Goal: Check status: Check status

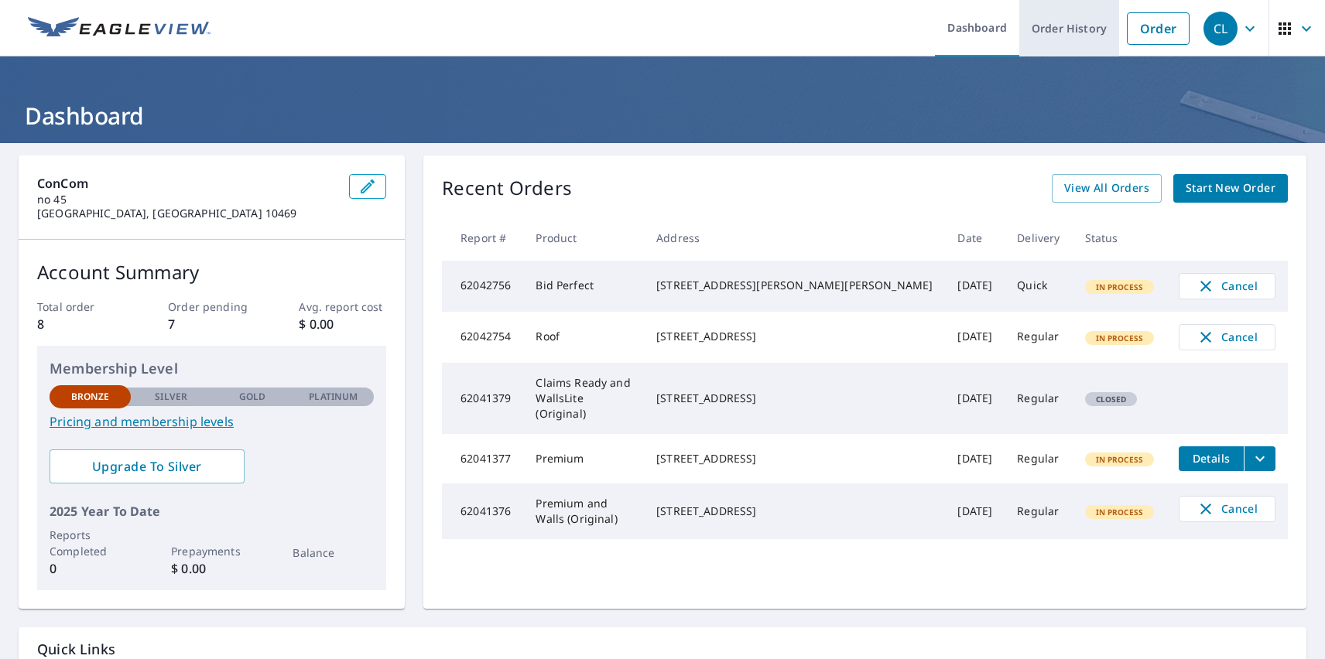
click at [1058, 28] on link "Order History" at bounding box center [1069, 28] width 100 height 56
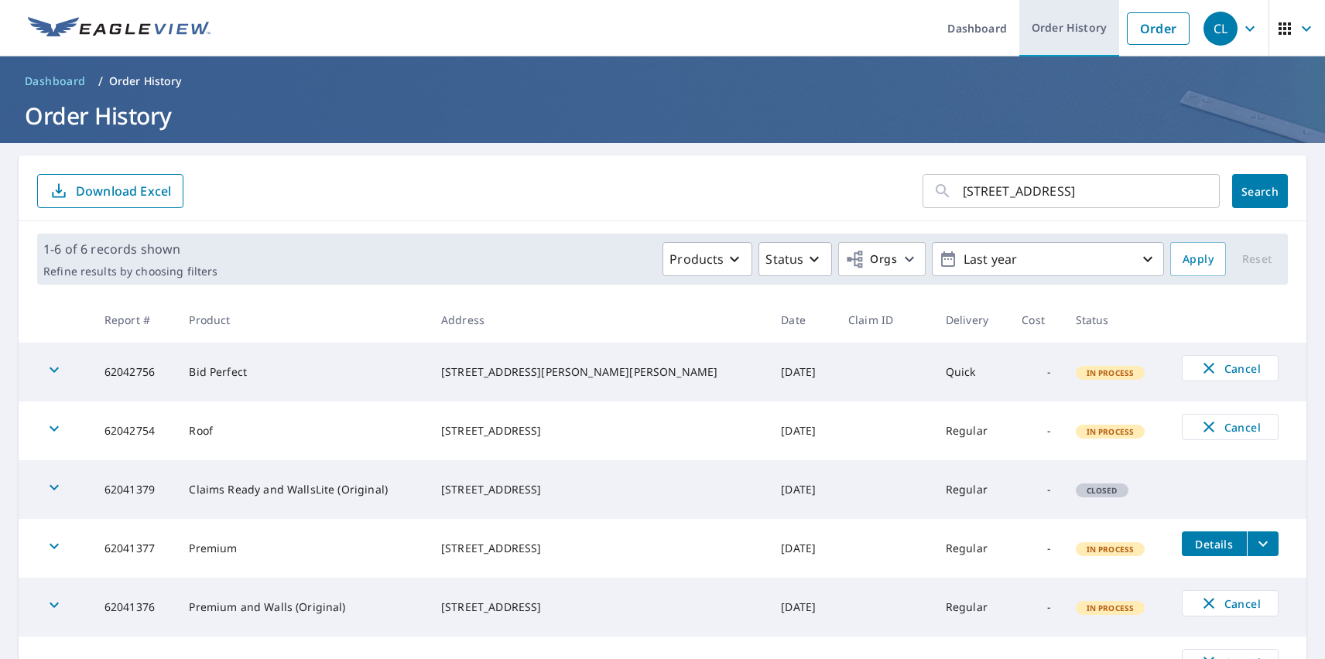
type input "10 Ardmore Rd Kensington, CA 94707"
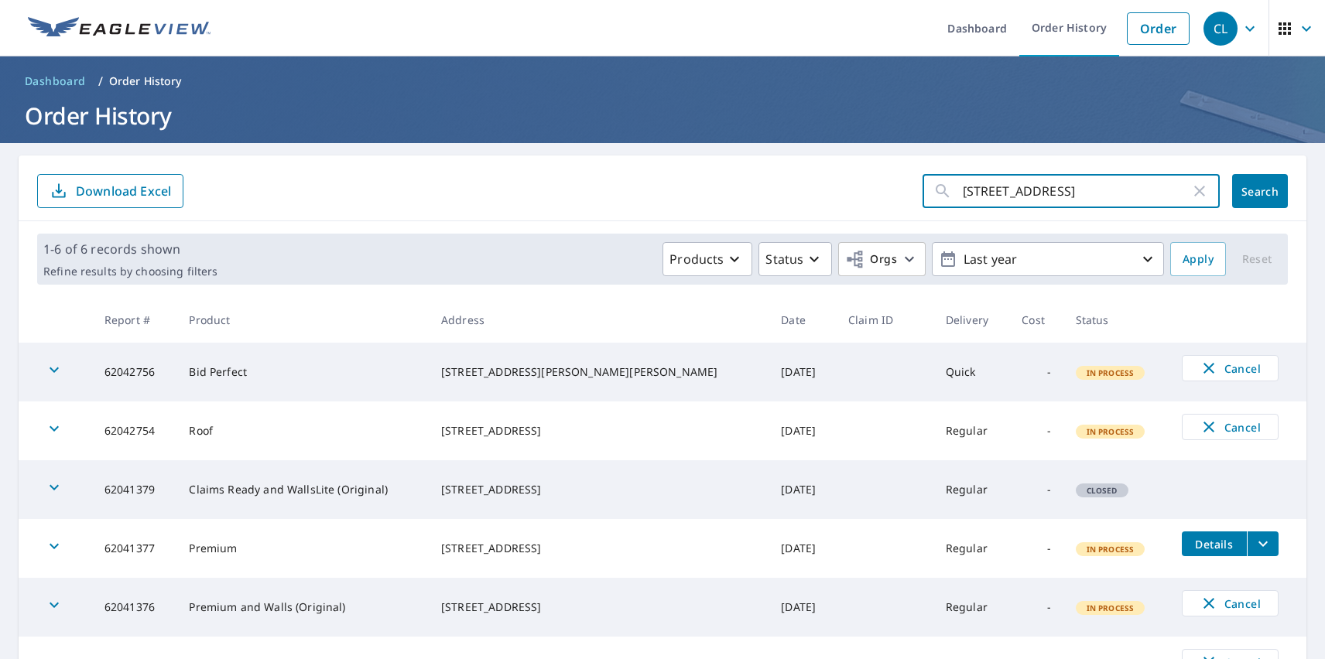
click at [1248, 191] on span "Search" at bounding box center [1259, 191] width 31 height 15
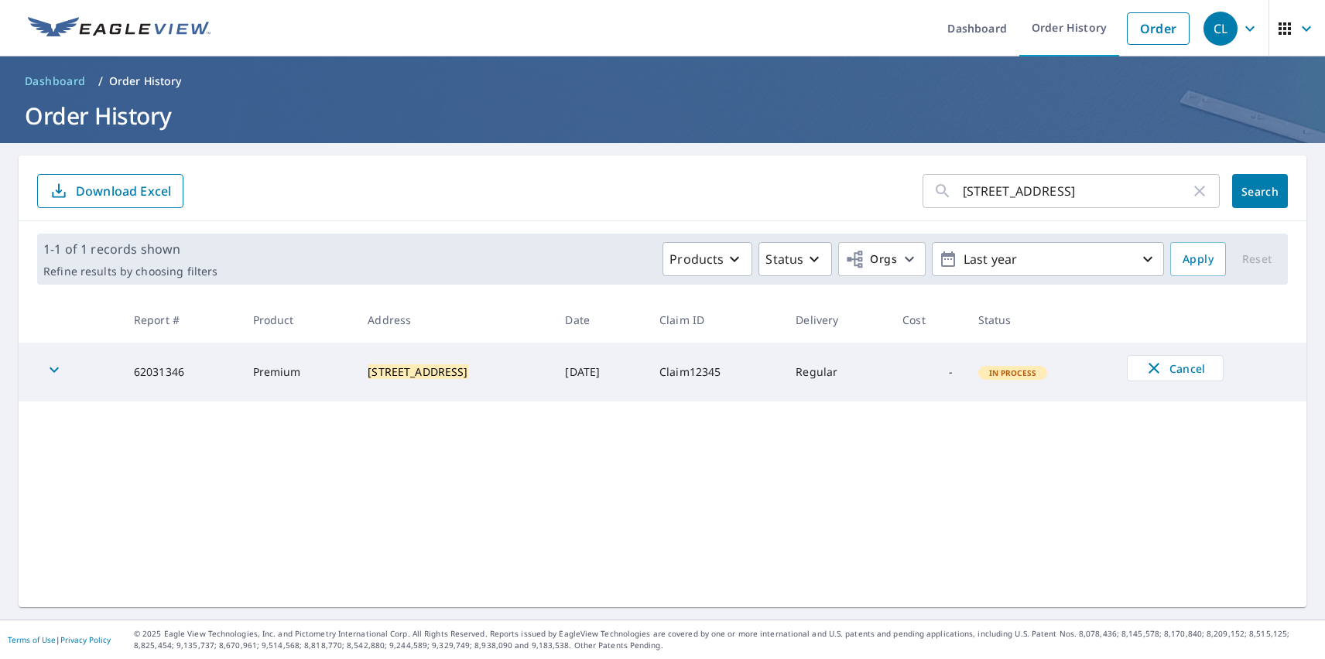
click at [1209, 28] on div "CL" at bounding box center [1220, 29] width 34 height 34
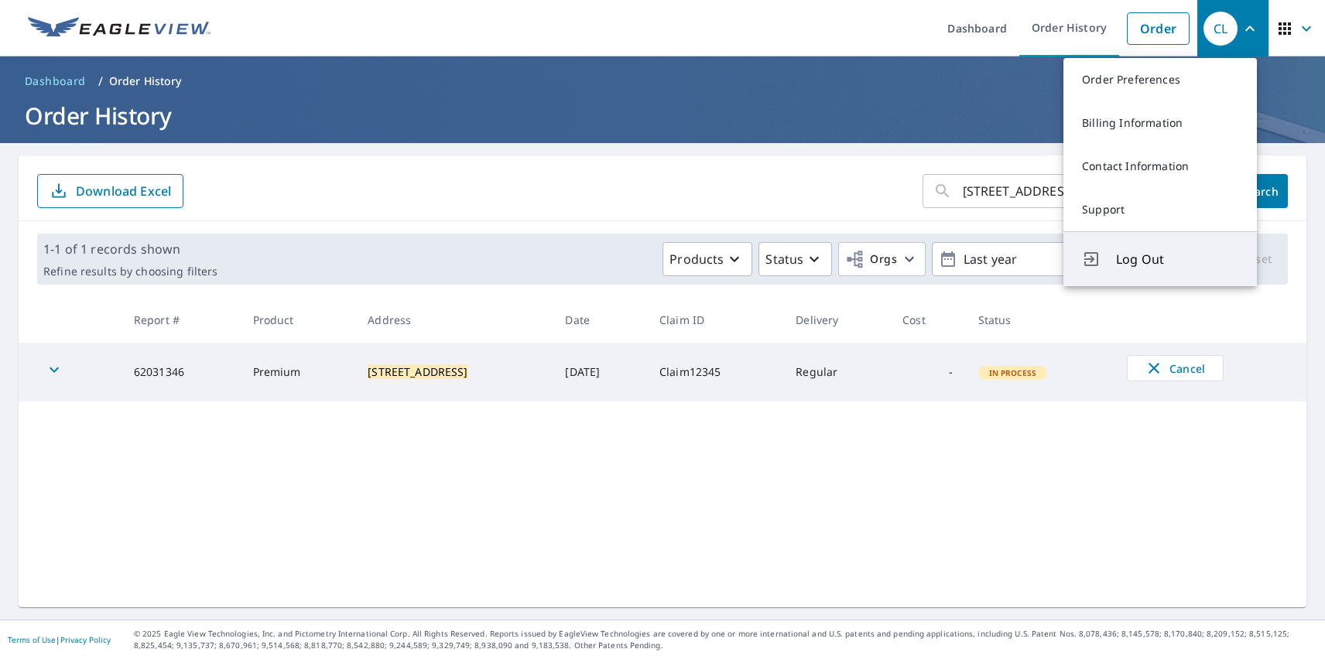
click at [1177, 259] on span "Log Out" at bounding box center [1177, 259] width 122 height 19
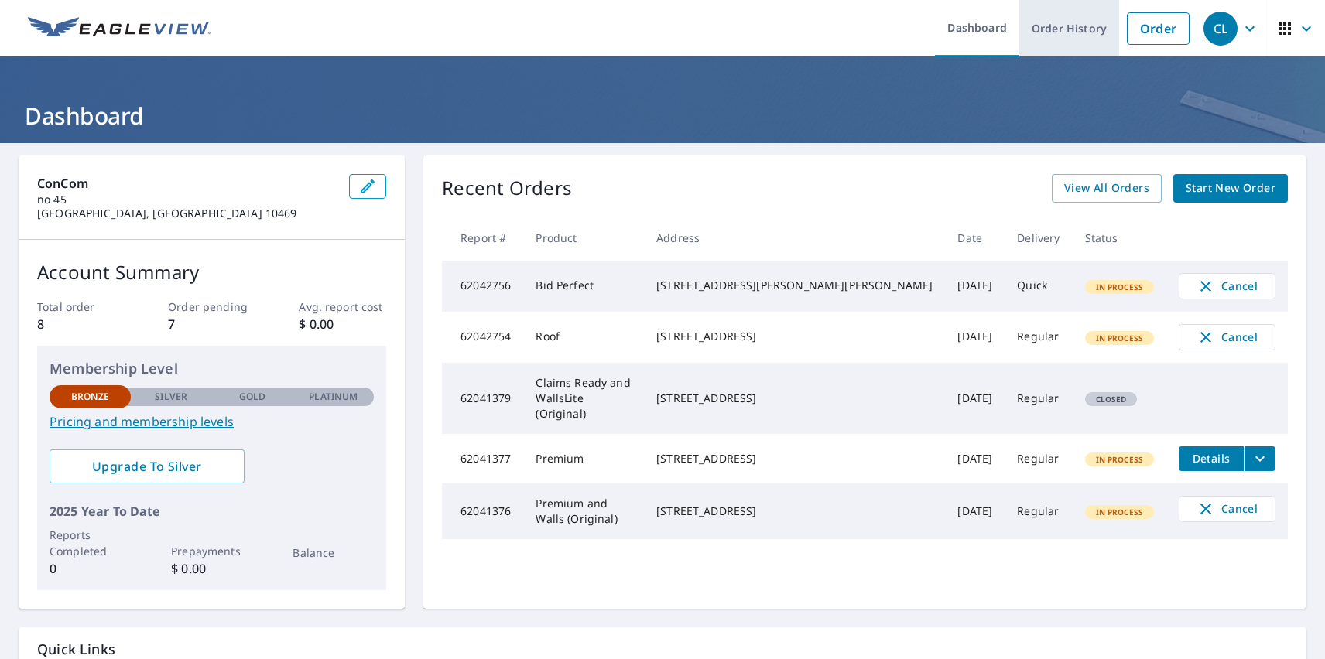
click at [1058, 28] on link "Order History" at bounding box center [1069, 28] width 100 height 56
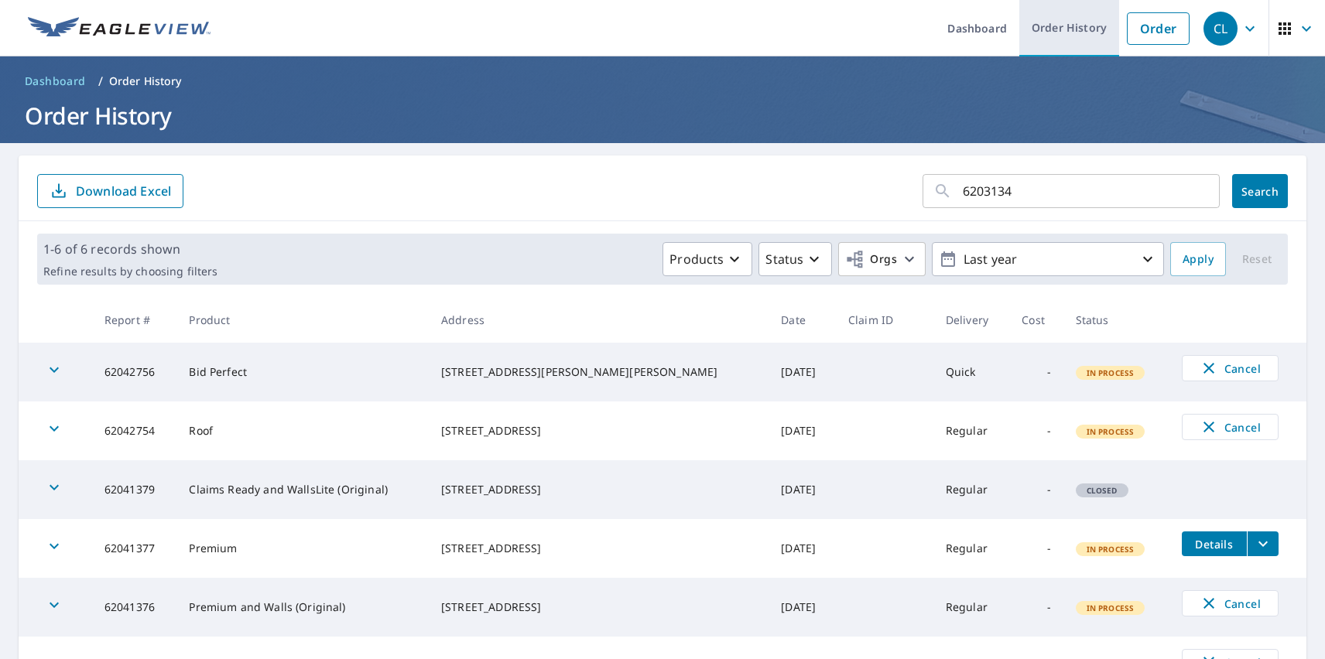
type input "62031346"
click at [1248, 191] on span "Search" at bounding box center [1259, 191] width 31 height 15
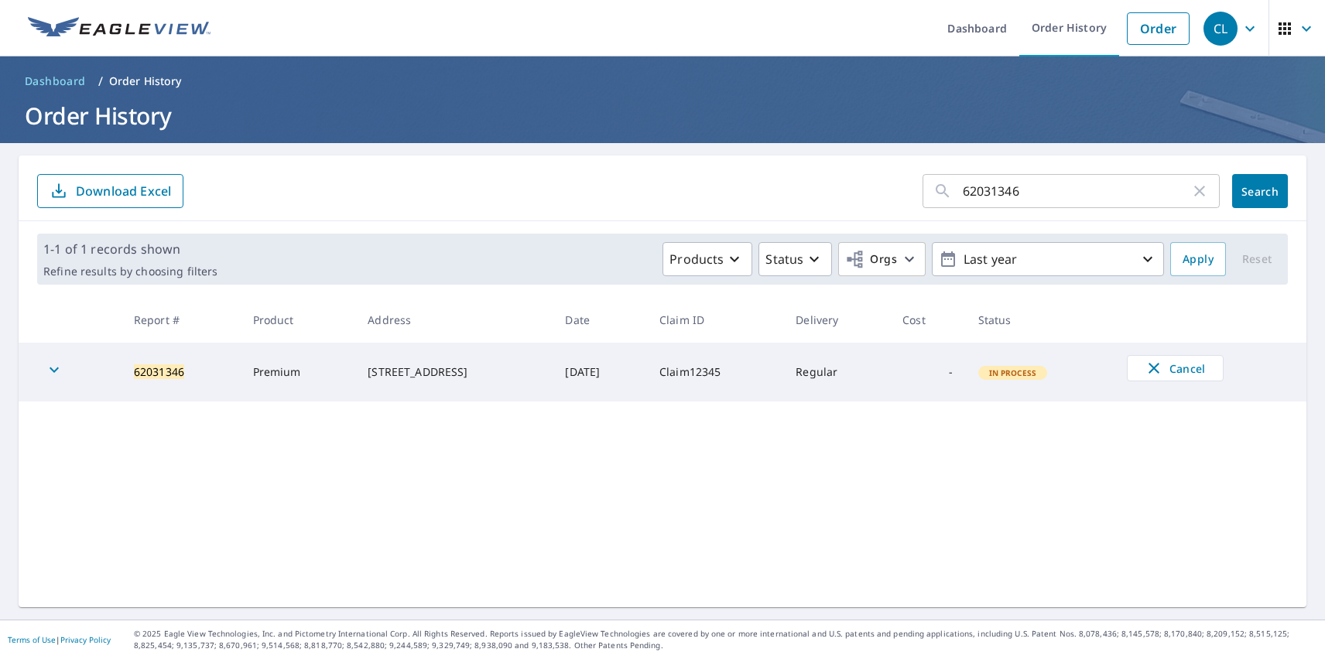
click at [1209, 28] on div "CL" at bounding box center [1220, 29] width 34 height 34
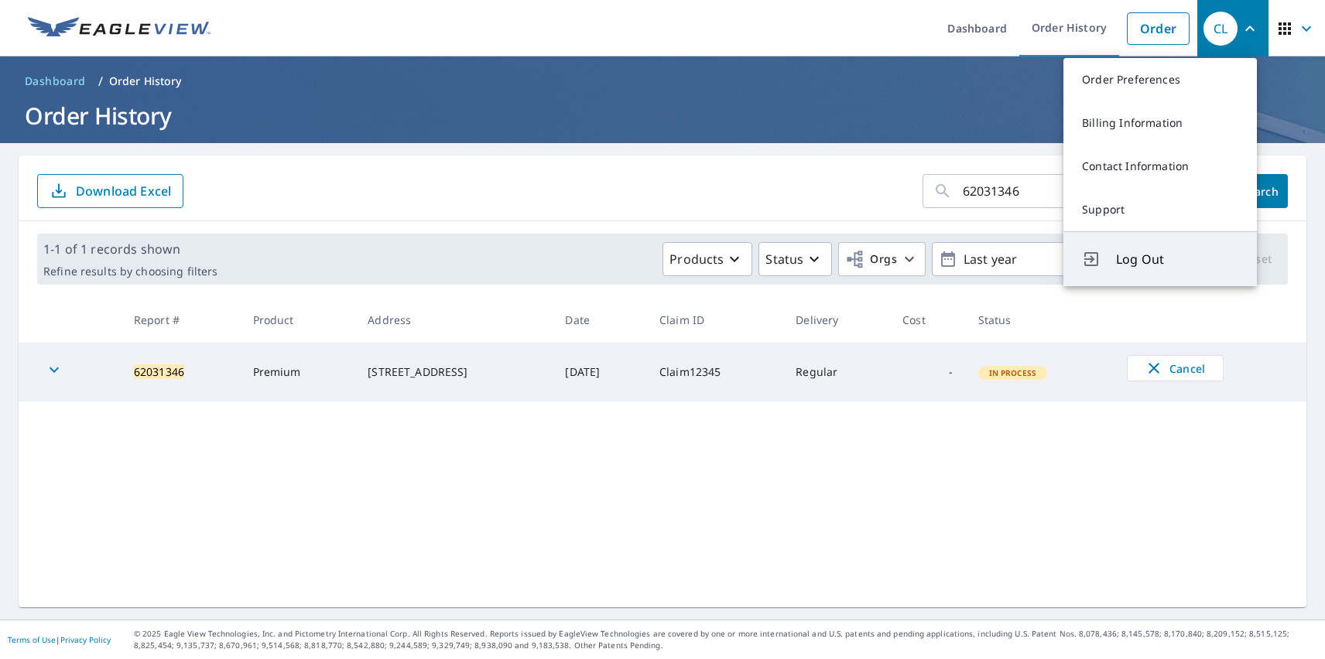
click at [1177, 259] on span "Log Out" at bounding box center [1177, 259] width 122 height 19
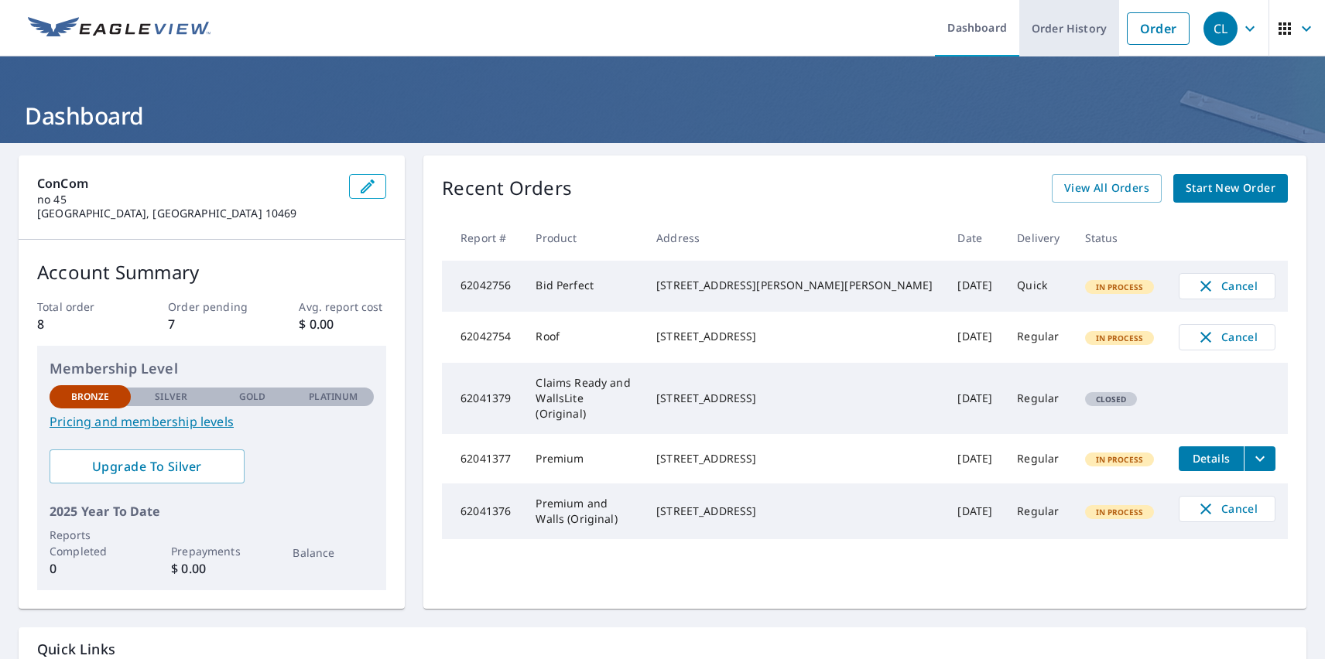
click at [1058, 28] on link "Order History" at bounding box center [1069, 28] width 100 height 56
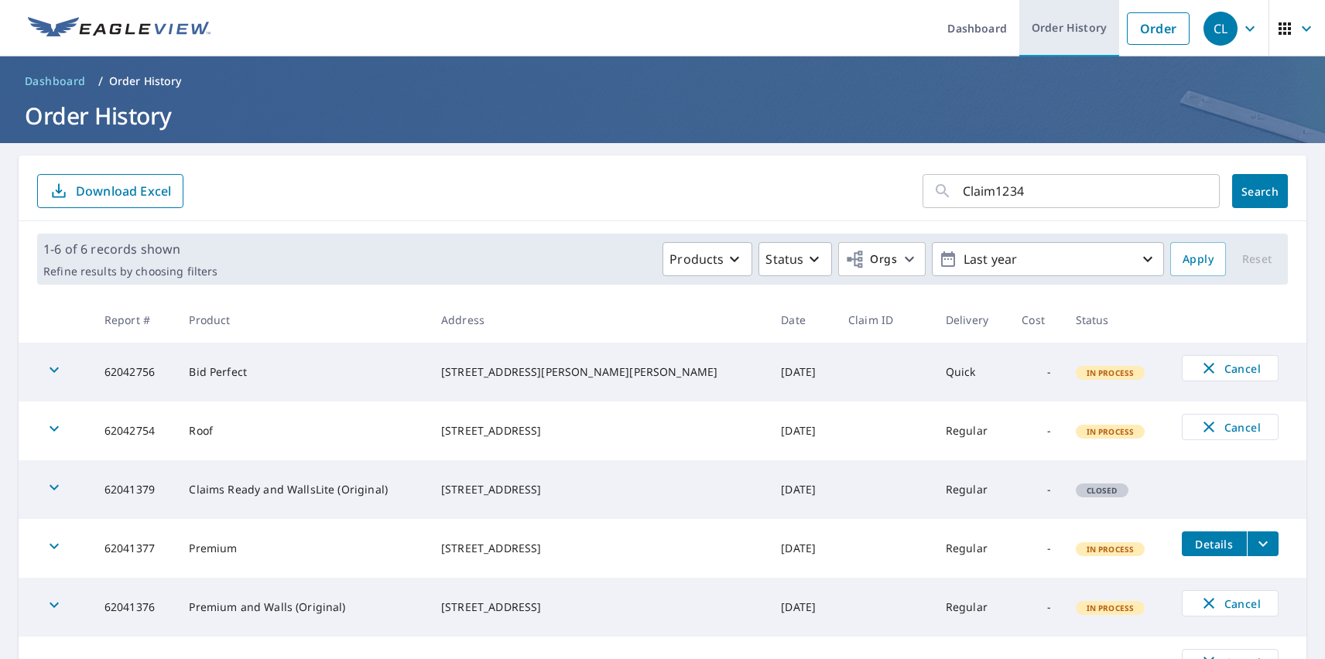
type input "Claim12345"
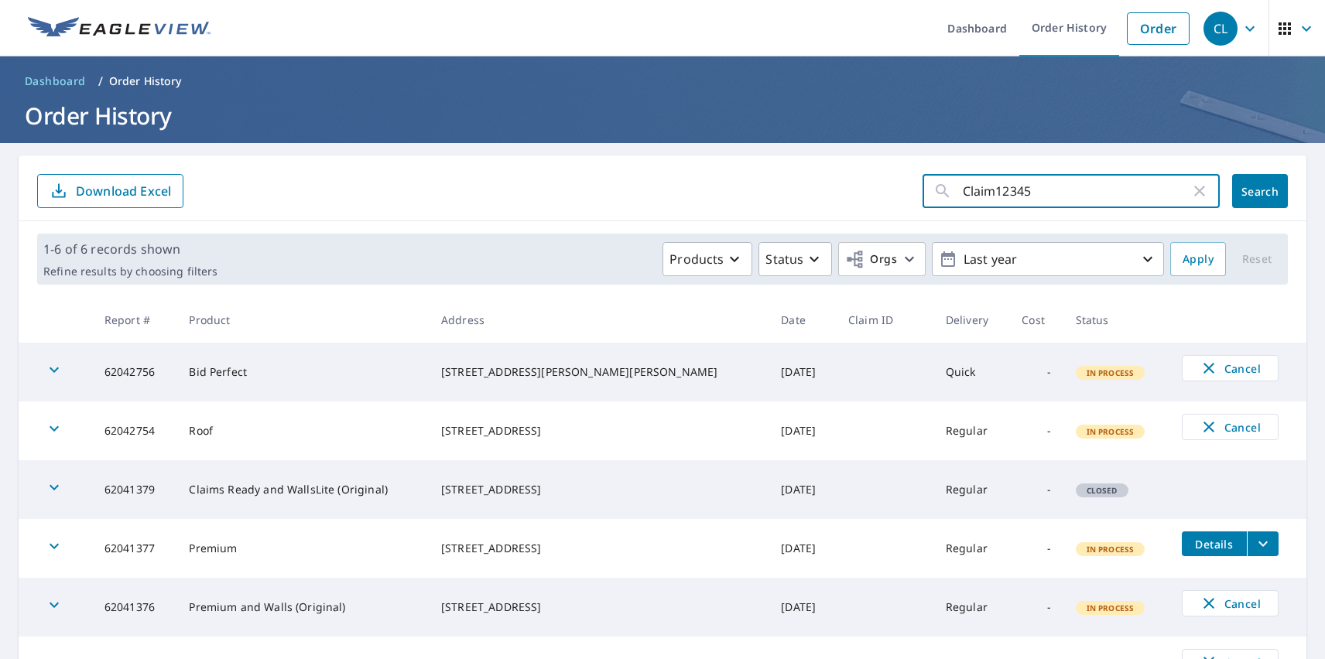
click at [1248, 191] on span "Search" at bounding box center [1259, 191] width 31 height 15
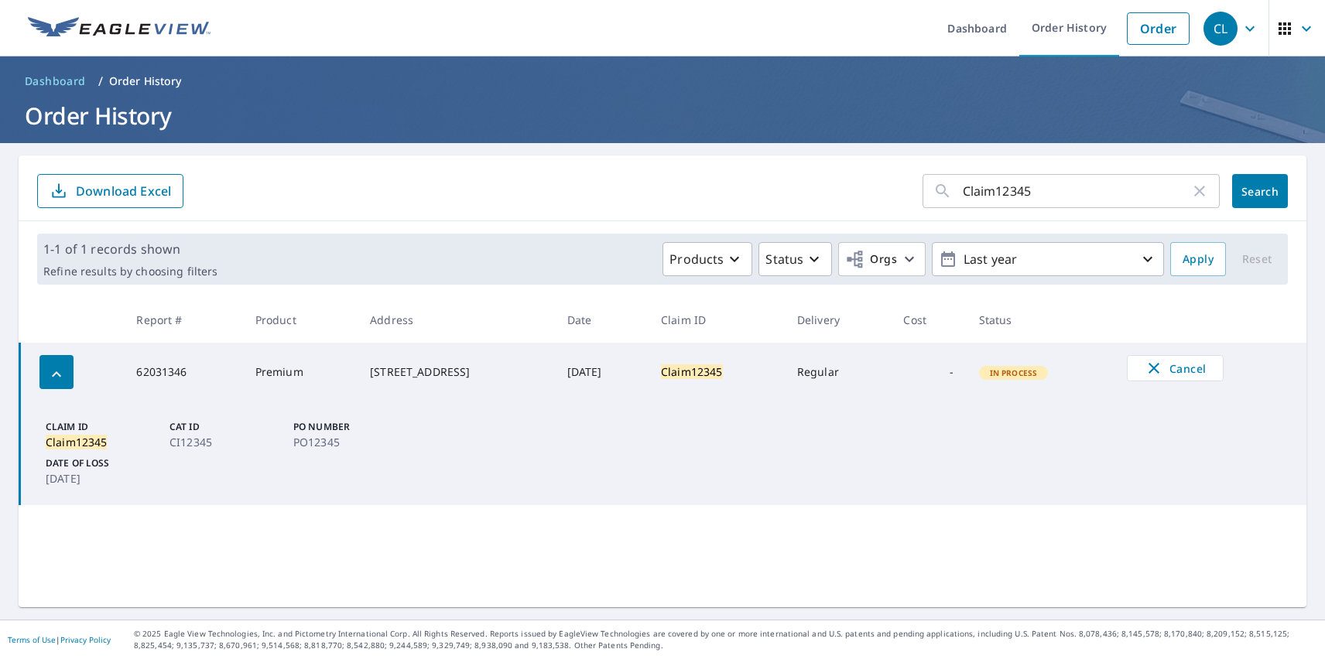
click at [1209, 28] on div "CL" at bounding box center [1220, 29] width 34 height 34
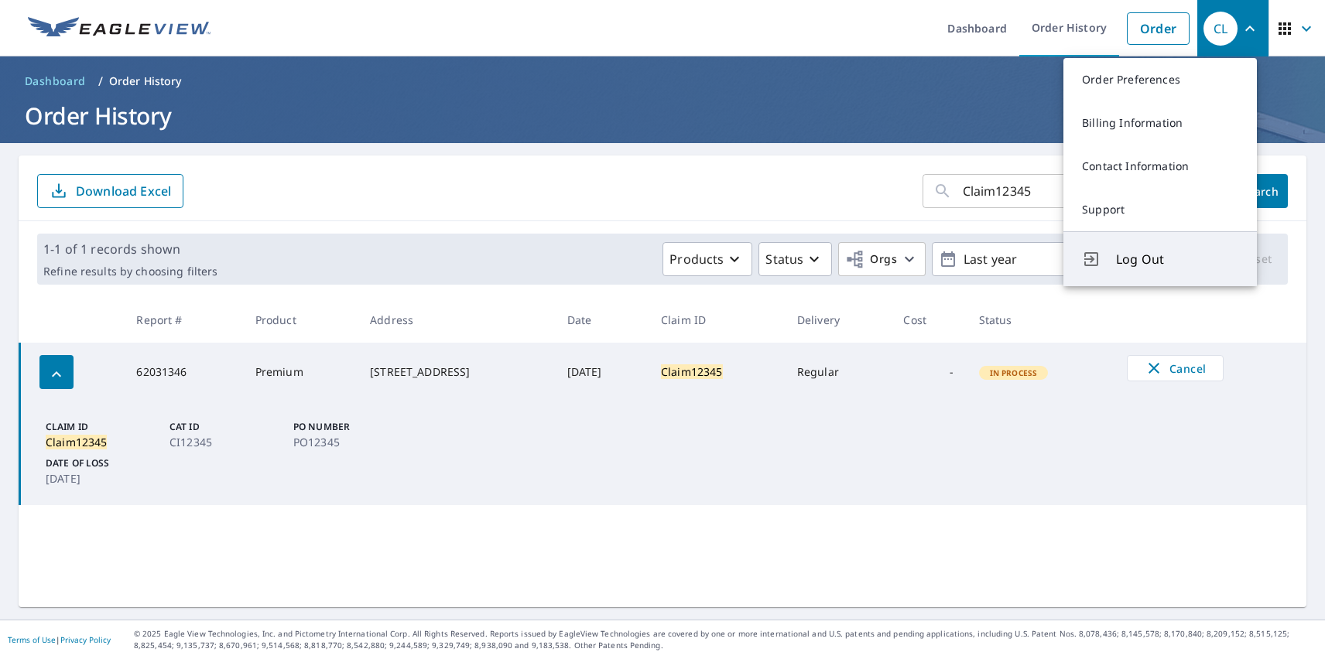
click at [1177, 259] on span "Log Out" at bounding box center [1177, 259] width 122 height 19
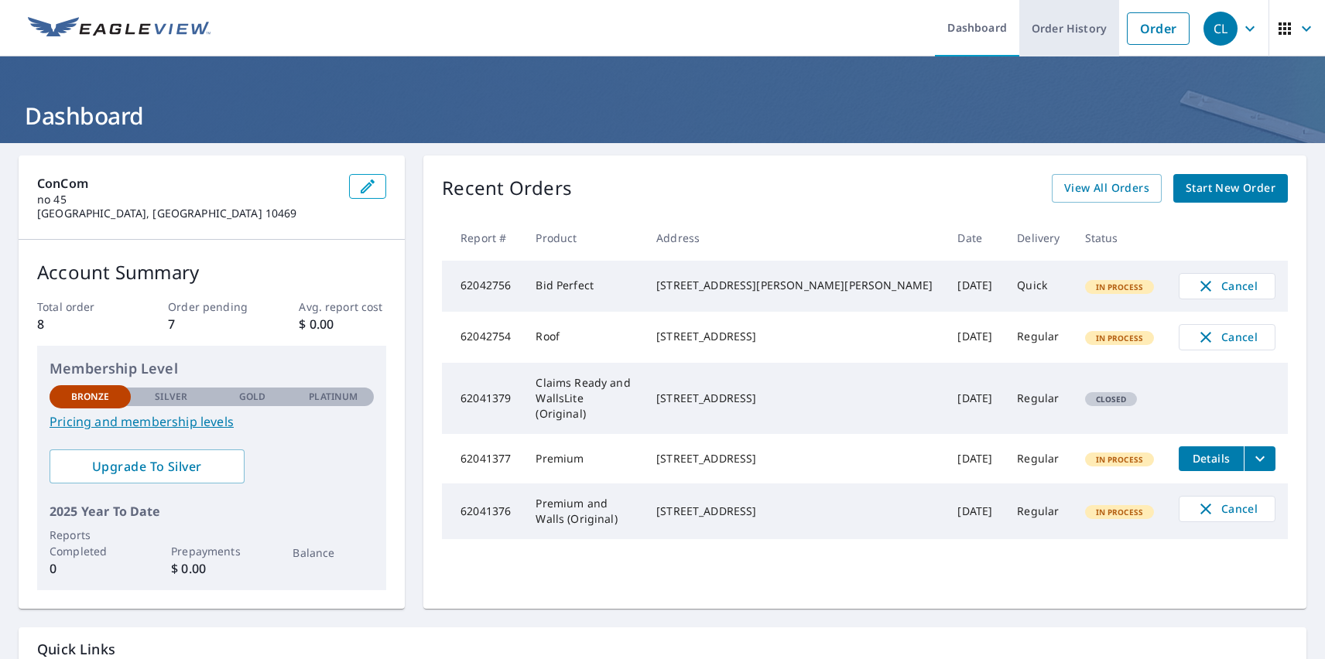
click at [1058, 28] on link "Order History" at bounding box center [1069, 28] width 100 height 56
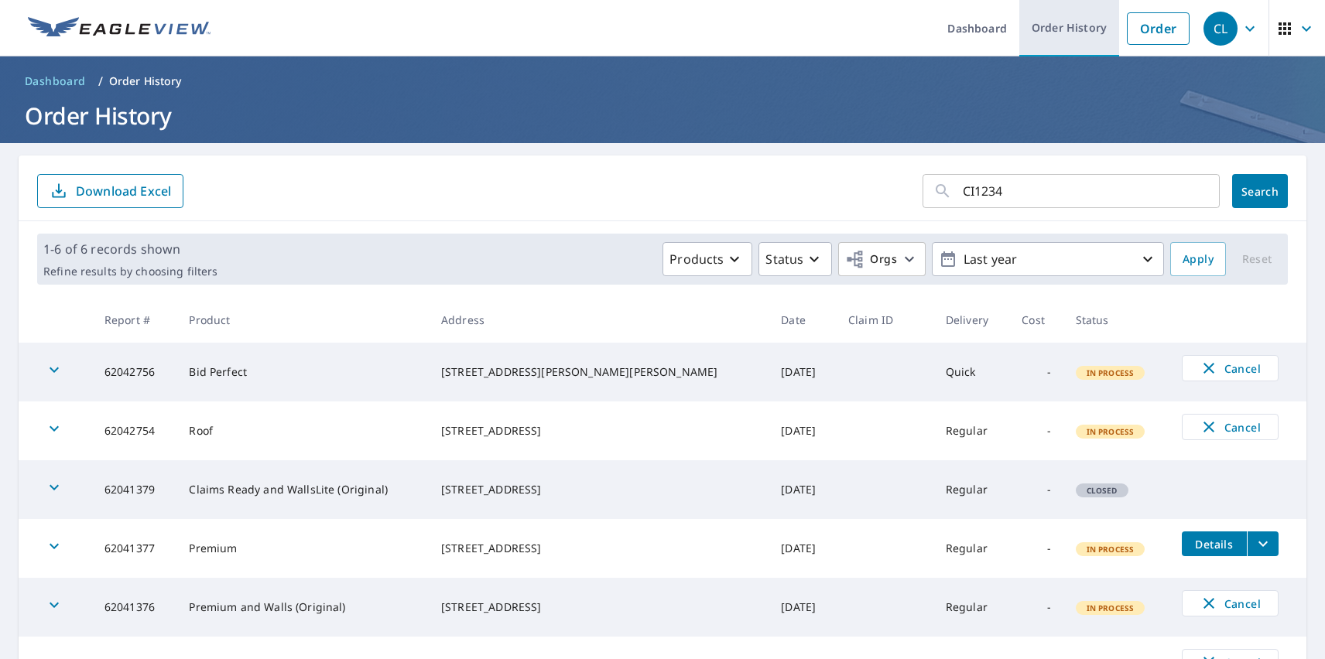
type input "CI12345"
click at [1248, 191] on span "Search" at bounding box center [1259, 191] width 31 height 15
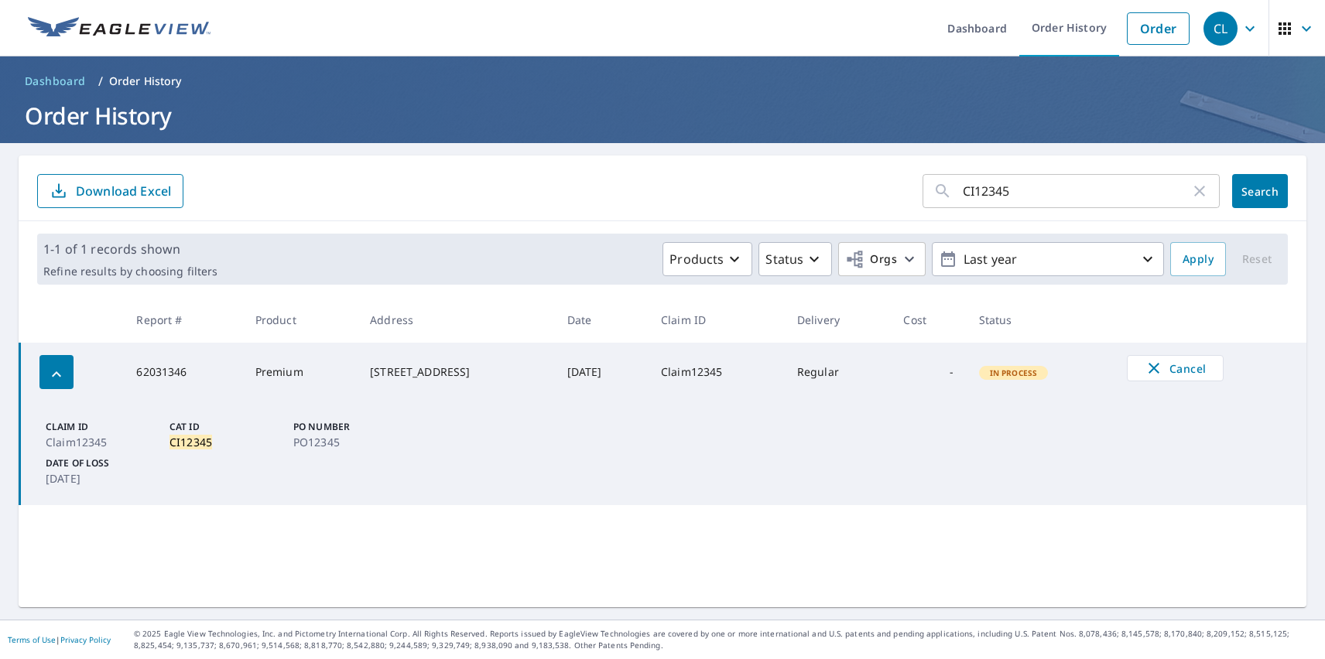
click at [1209, 28] on div "CL" at bounding box center [1220, 29] width 34 height 34
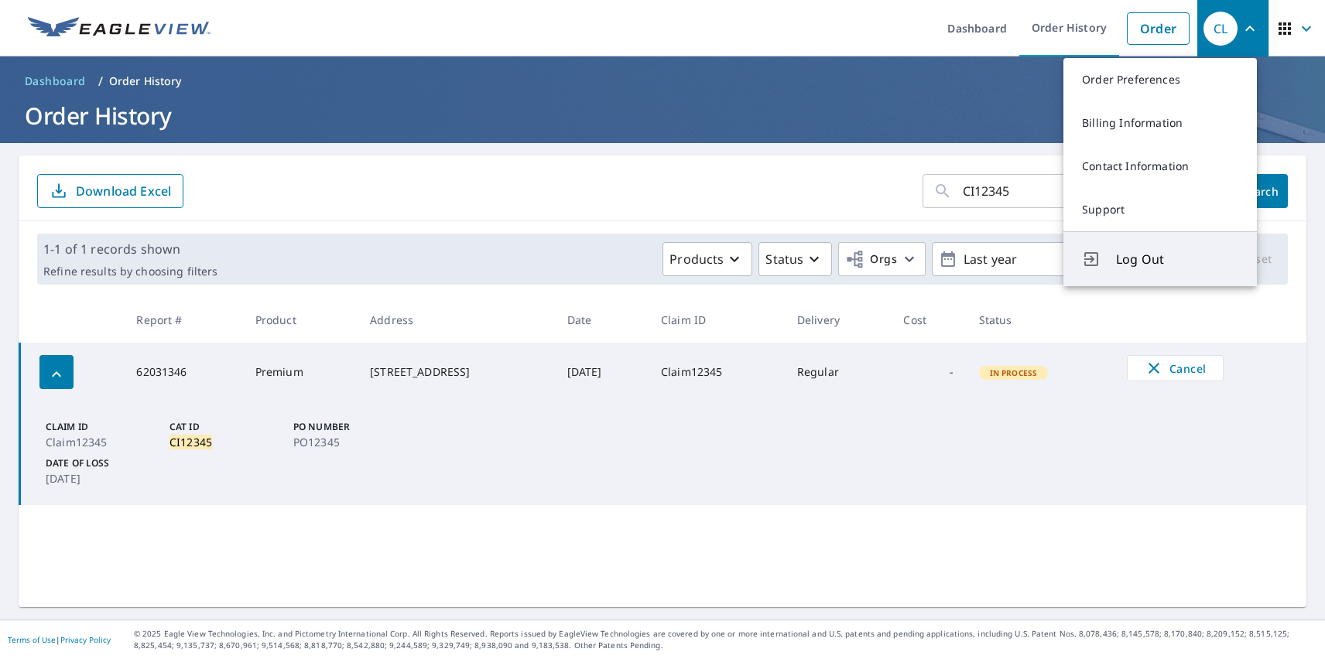
click at [1177, 259] on span "Log Out" at bounding box center [1177, 259] width 122 height 19
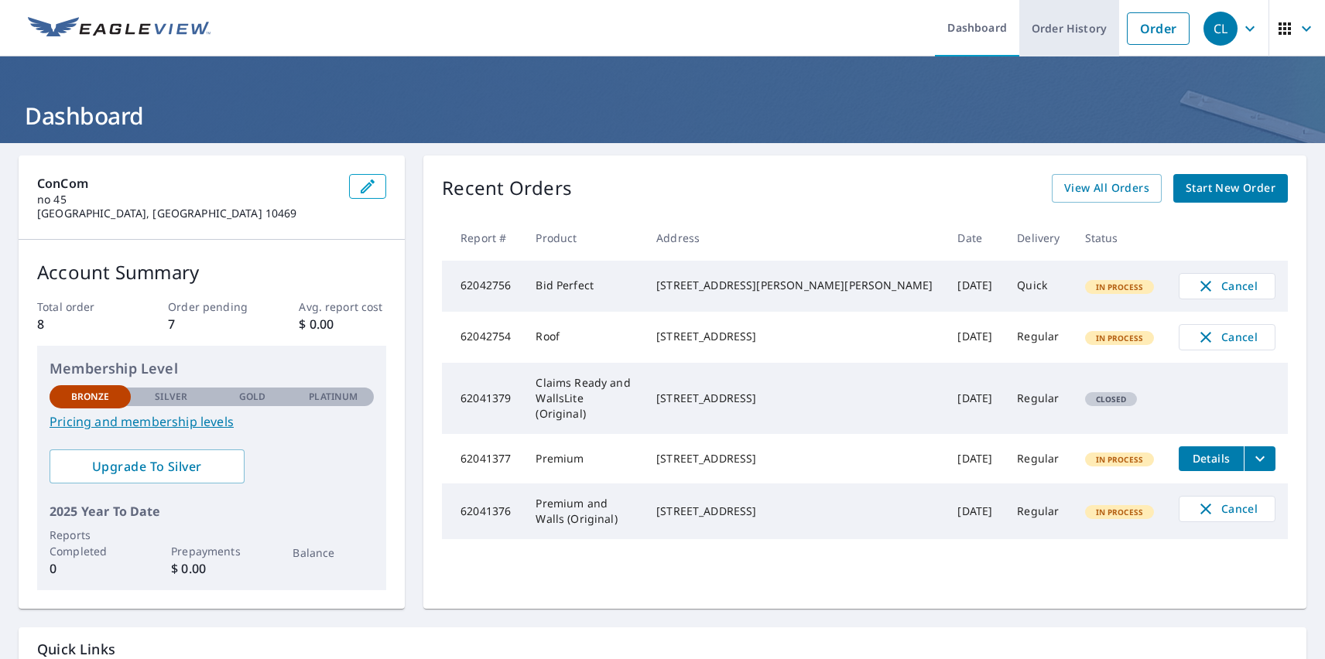
click at [1058, 28] on link "Order History" at bounding box center [1069, 28] width 100 height 56
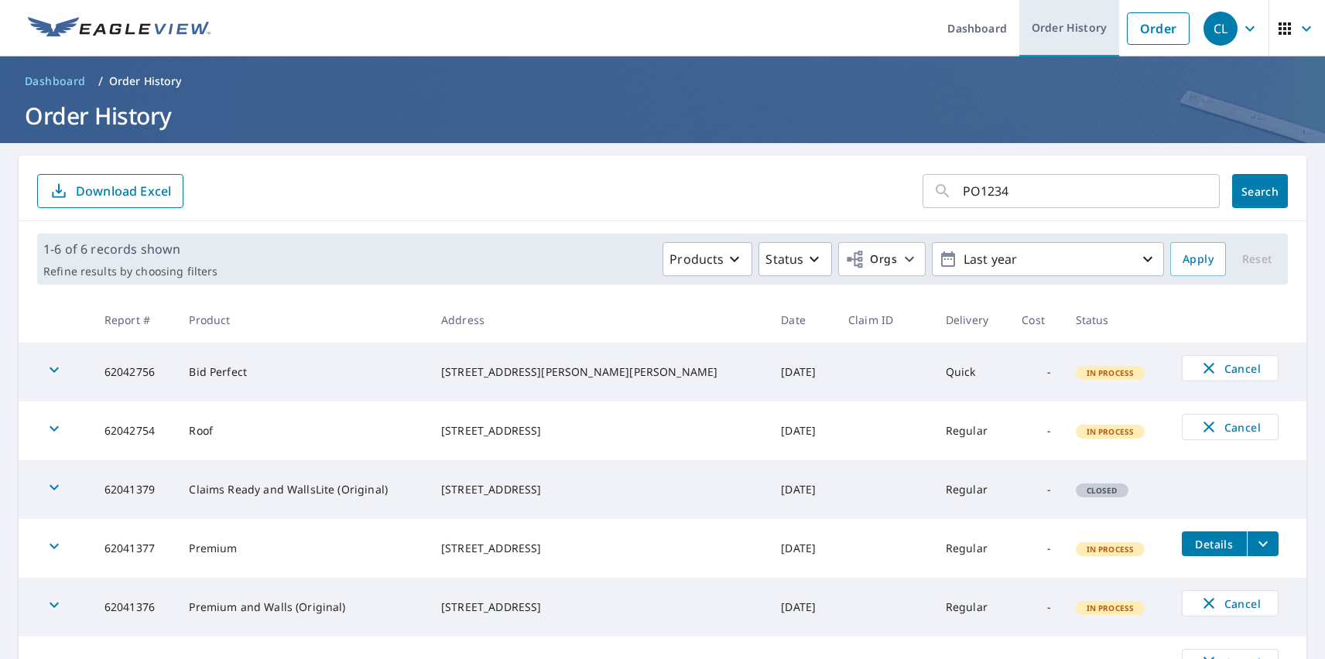
type input "PO12345"
click at [1248, 191] on span "Search" at bounding box center [1259, 191] width 31 height 15
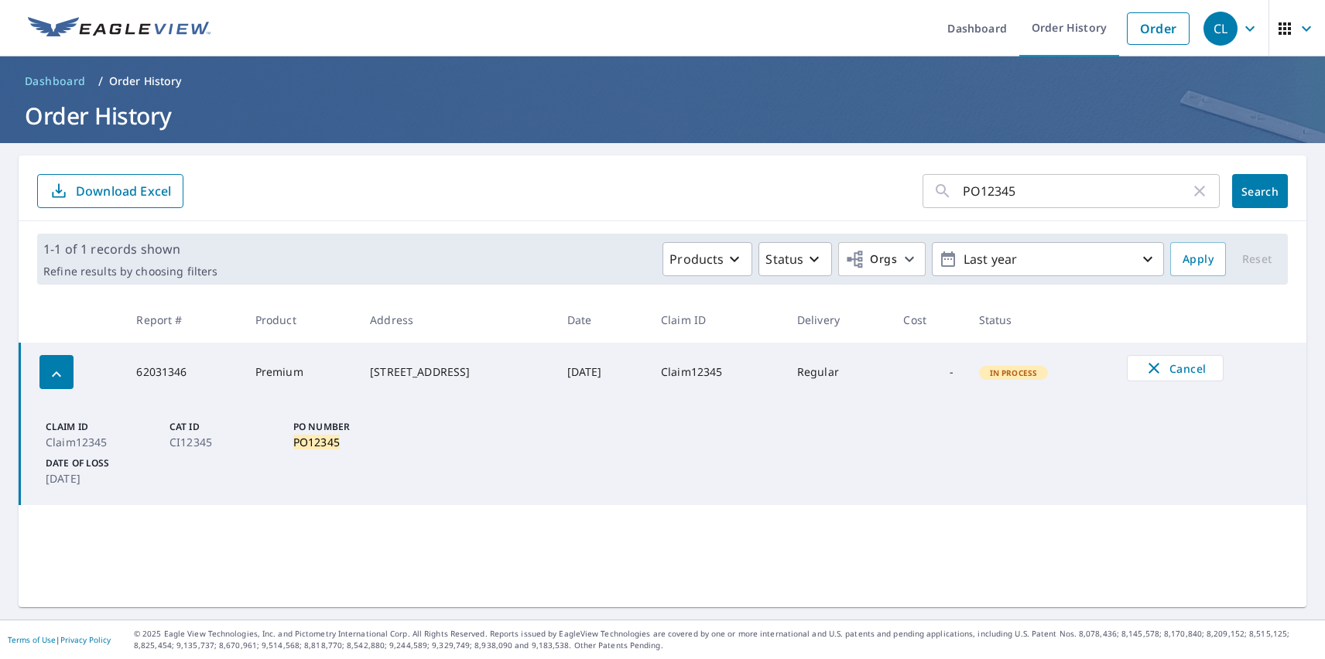
click at [1209, 28] on div "CL" at bounding box center [1220, 29] width 34 height 34
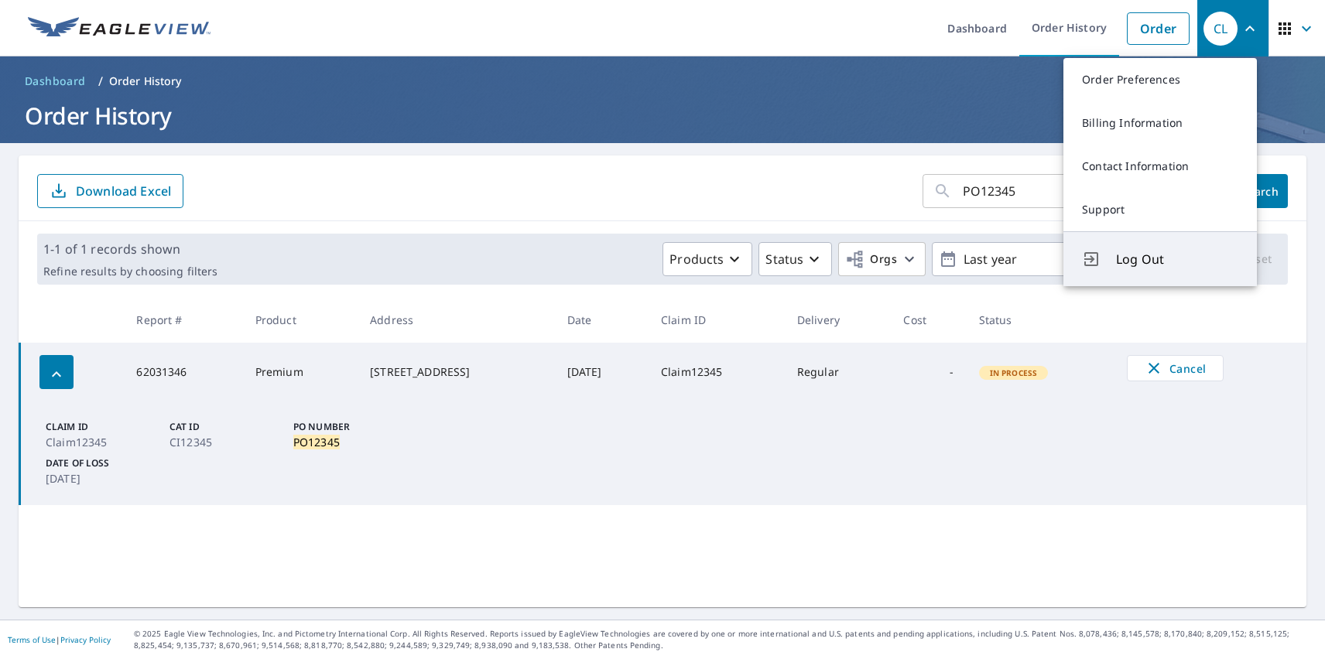
click at [1177, 259] on span "Log Out" at bounding box center [1177, 259] width 122 height 19
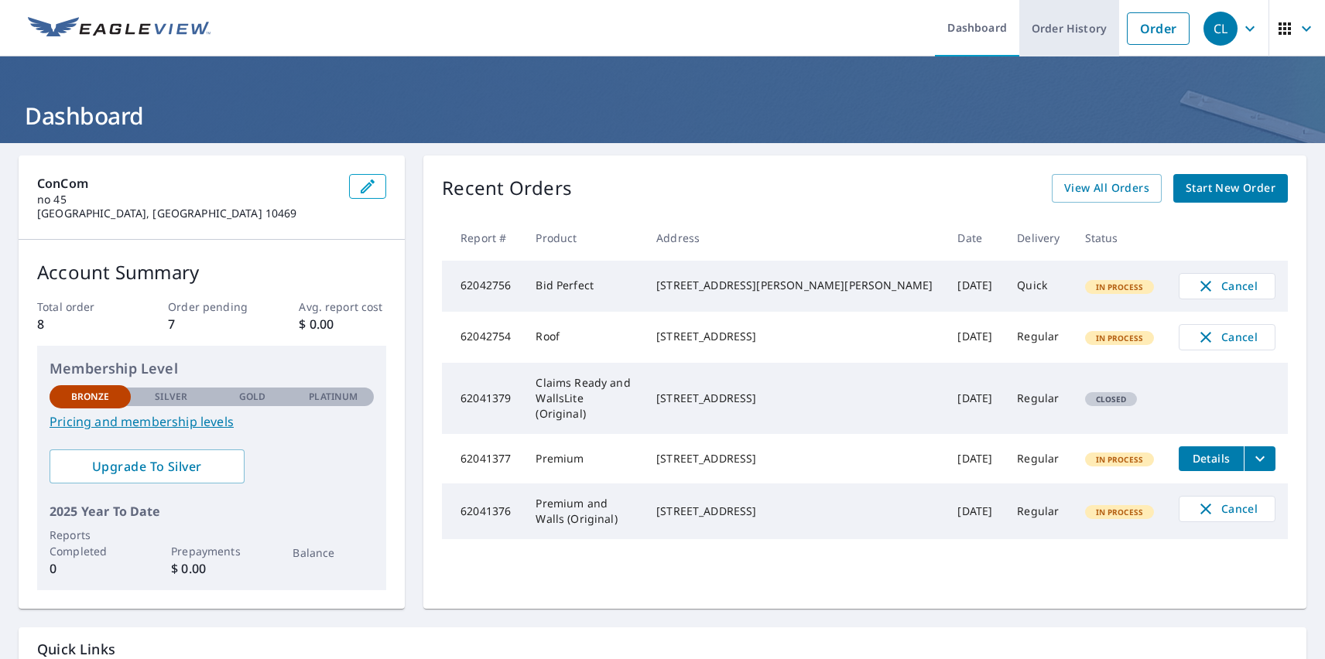
click at [1058, 28] on link "Order History" at bounding box center [1069, 28] width 100 height 56
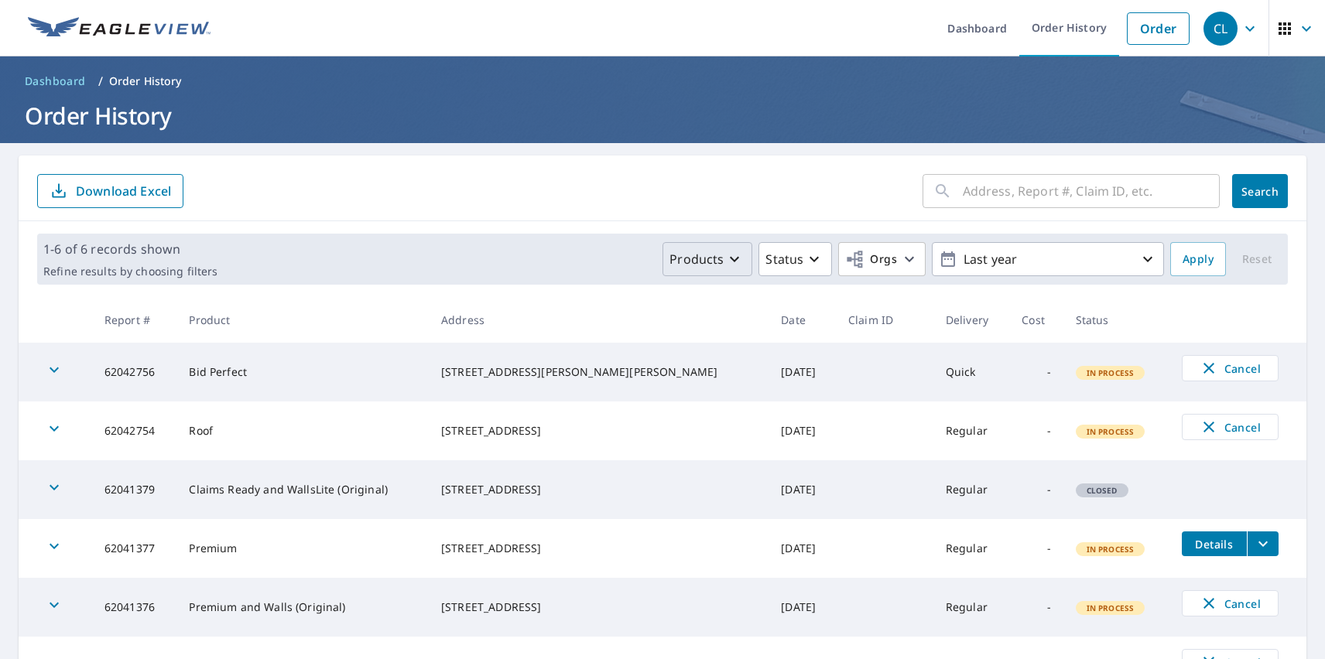
click at [698, 259] on p "Products" at bounding box center [696, 259] width 54 height 19
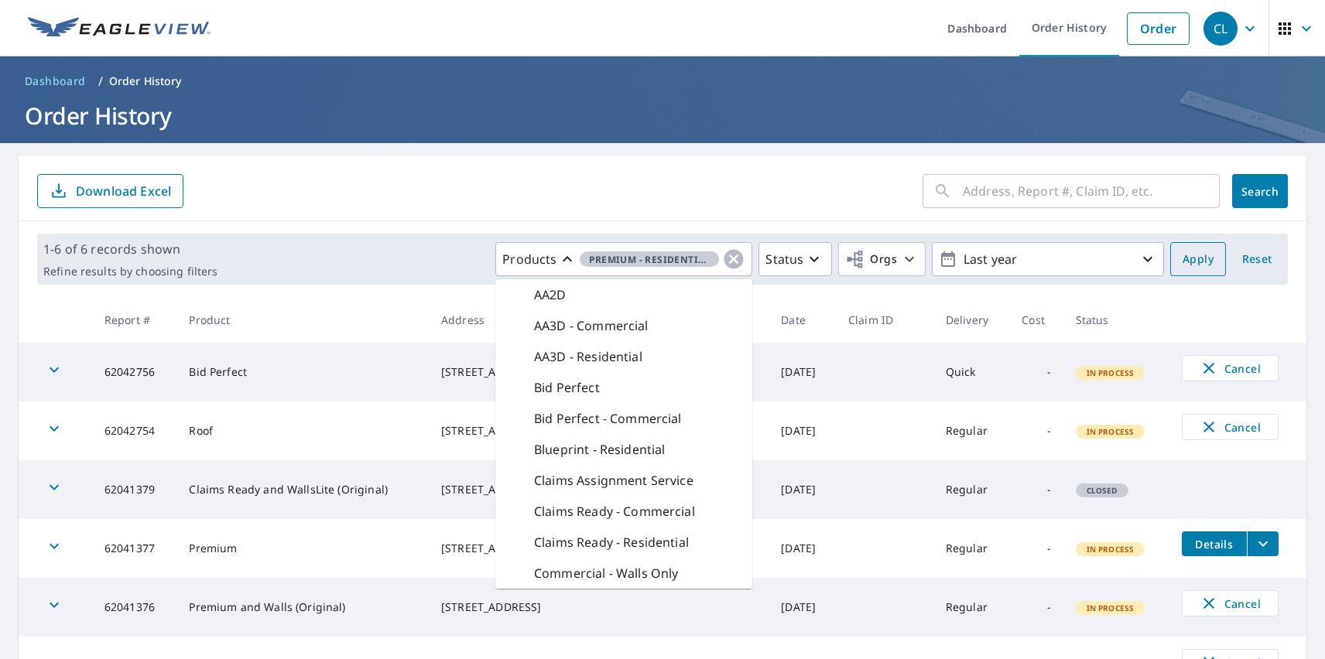
click at [1186, 259] on span "Apply" at bounding box center [1197, 259] width 31 height 19
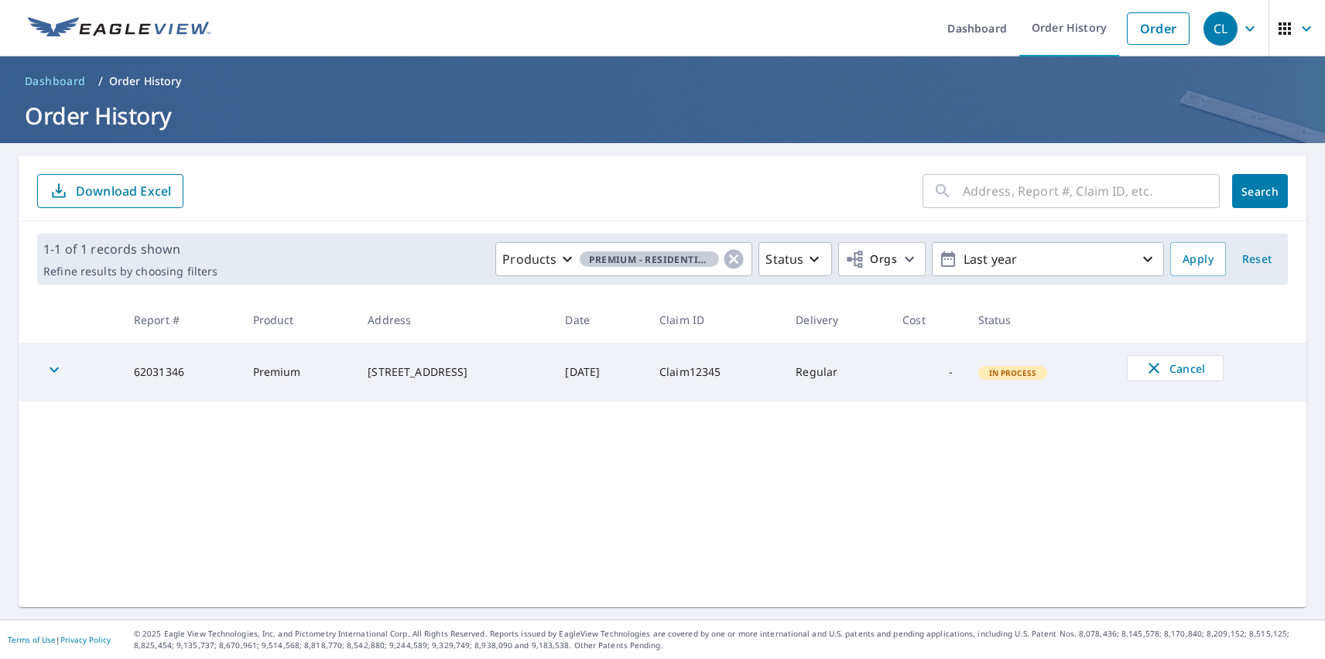
click at [1209, 28] on div "CL" at bounding box center [1220, 29] width 34 height 34
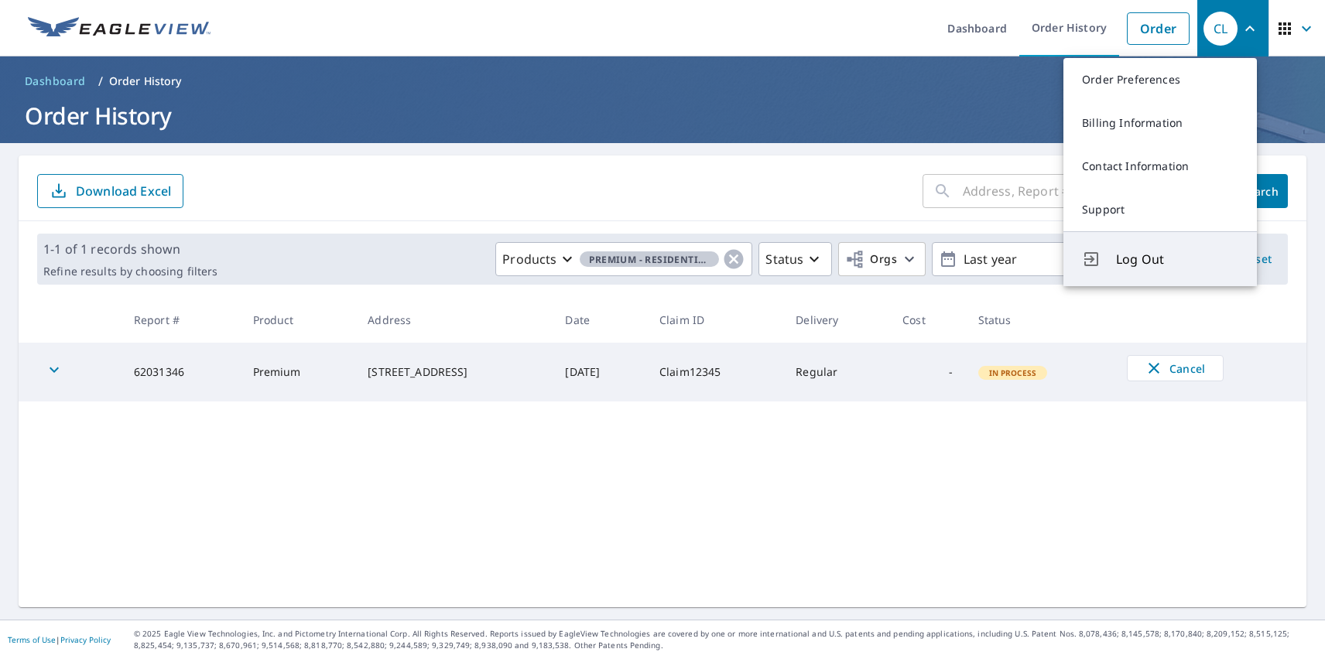
click at [1177, 259] on span "Log Out" at bounding box center [1177, 259] width 122 height 19
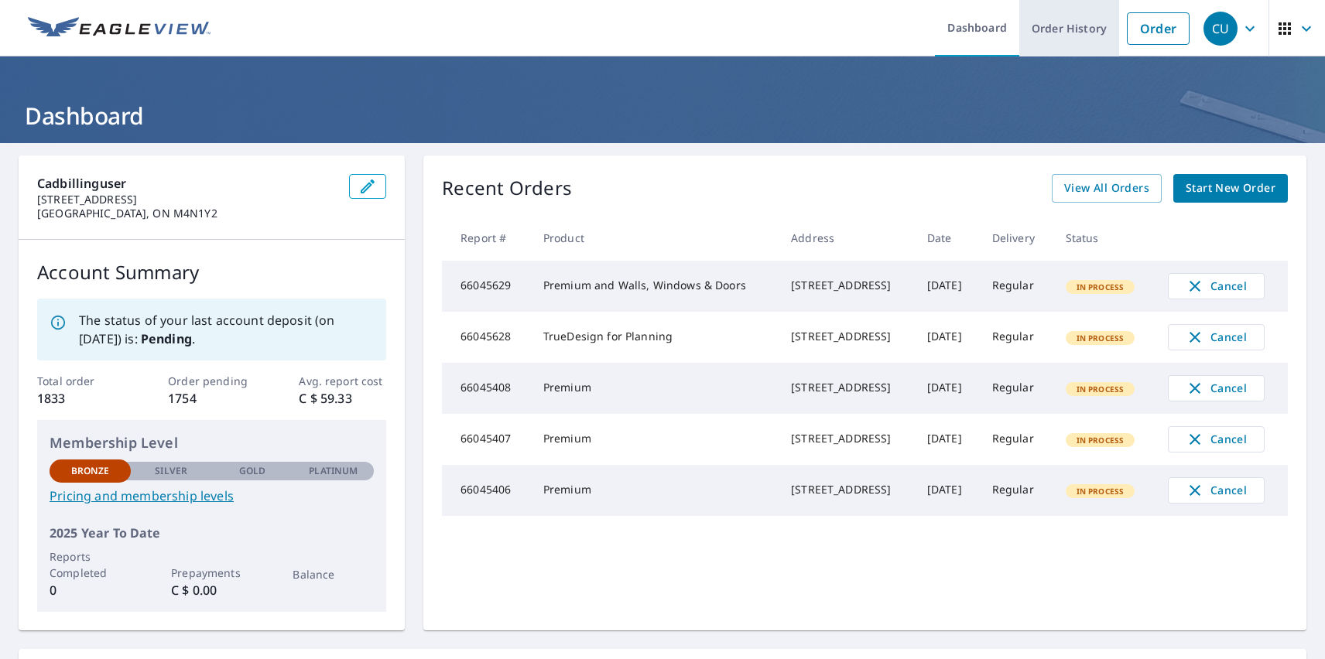
click at [1058, 28] on link "Order History" at bounding box center [1069, 28] width 100 height 56
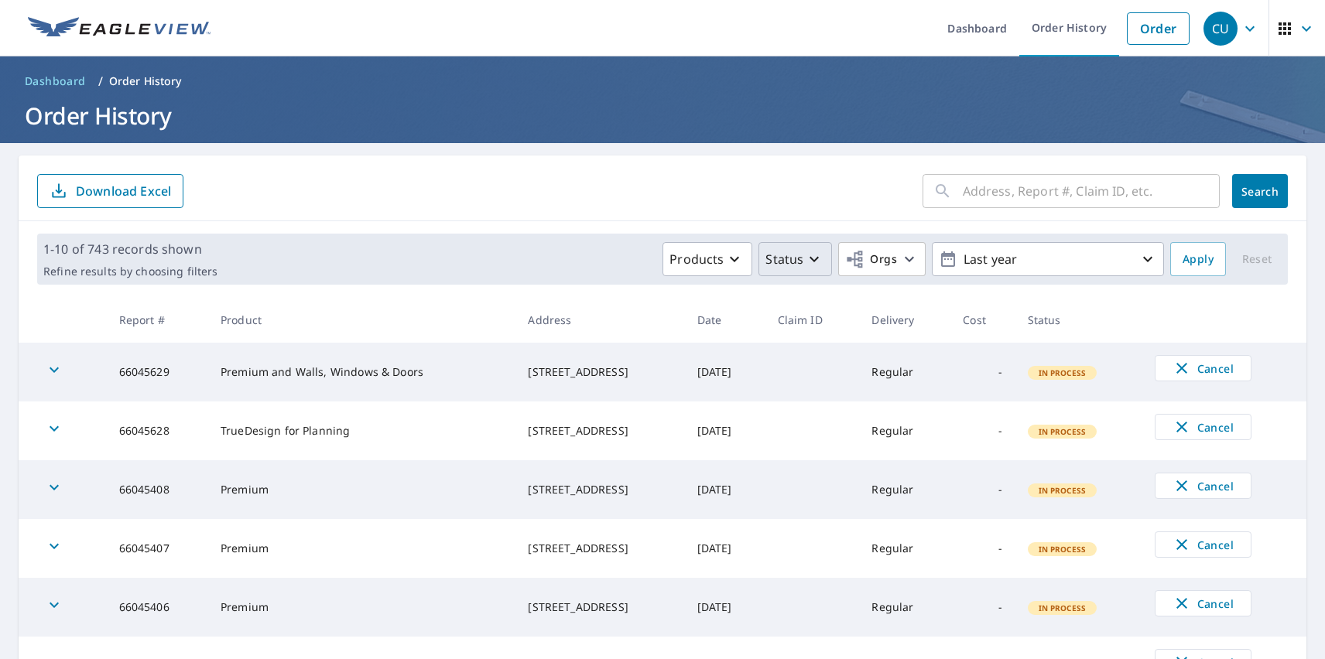
click at [785, 259] on p "Status" at bounding box center [784, 259] width 38 height 19
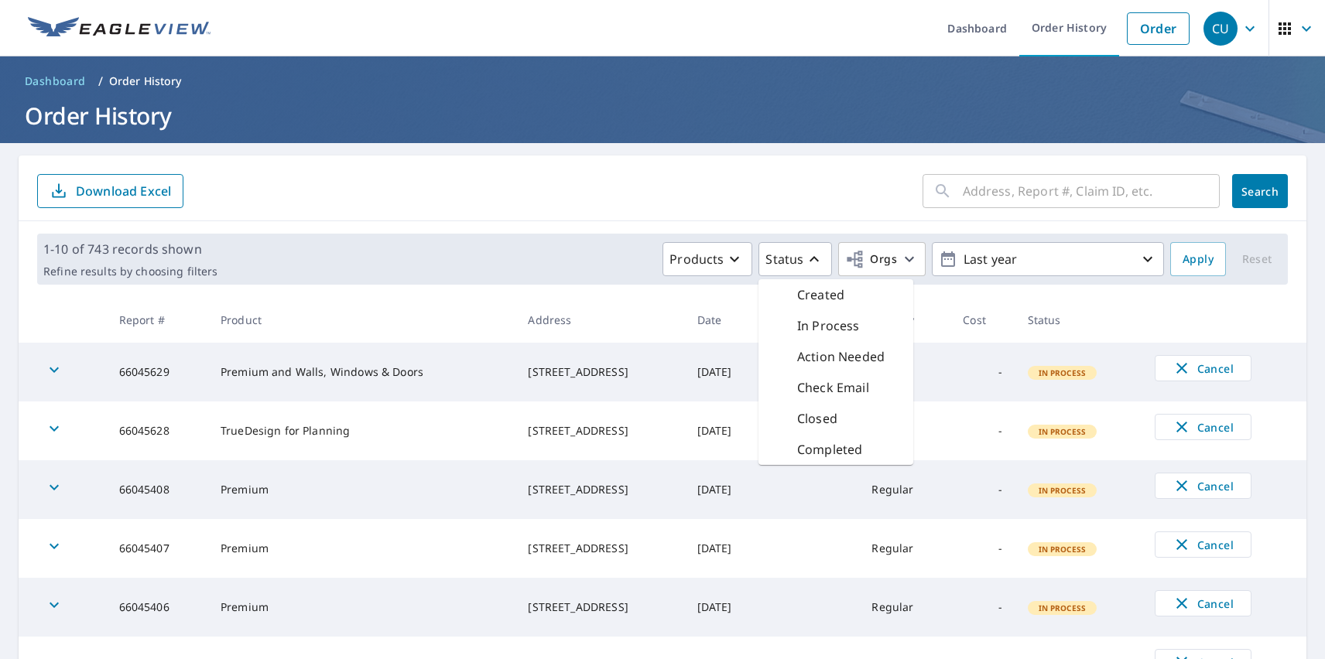
click at [818, 326] on p "In Process" at bounding box center [828, 325] width 63 height 19
click at [1186, 259] on span "Apply" at bounding box center [1197, 259] width 31 height 19
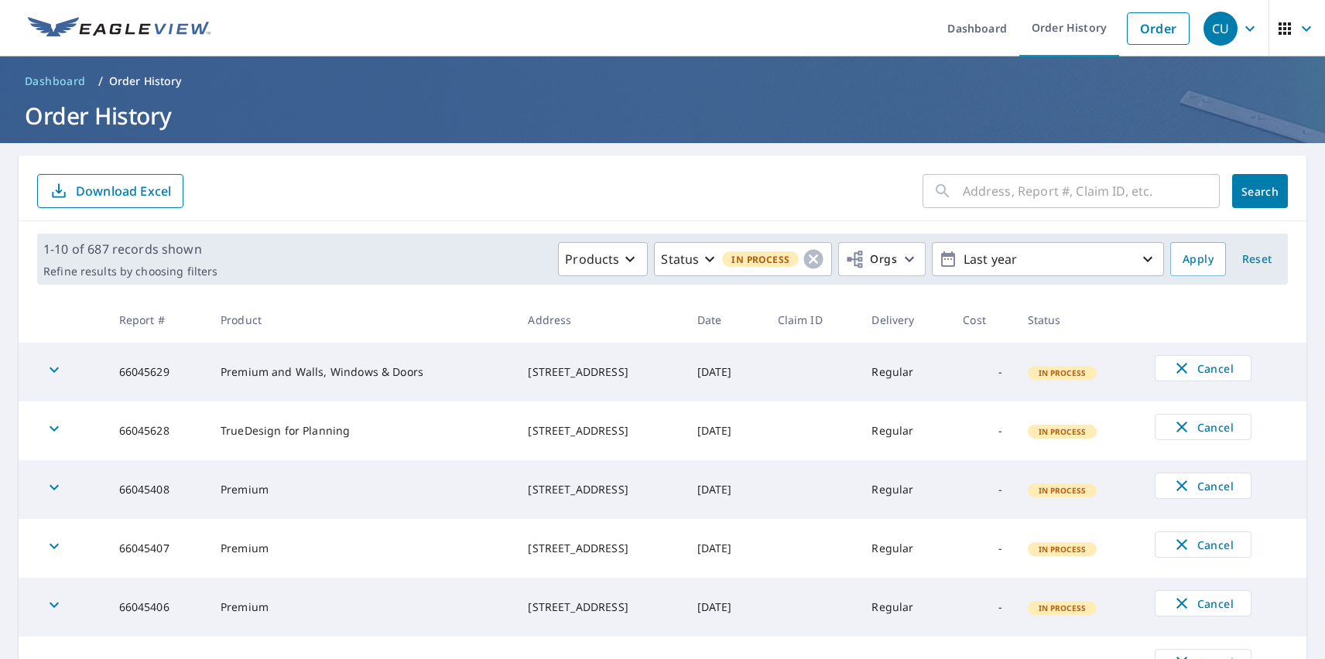
click at [1209, 28] on div "CU" at bounding box center [1220, 29] width 34 height 34
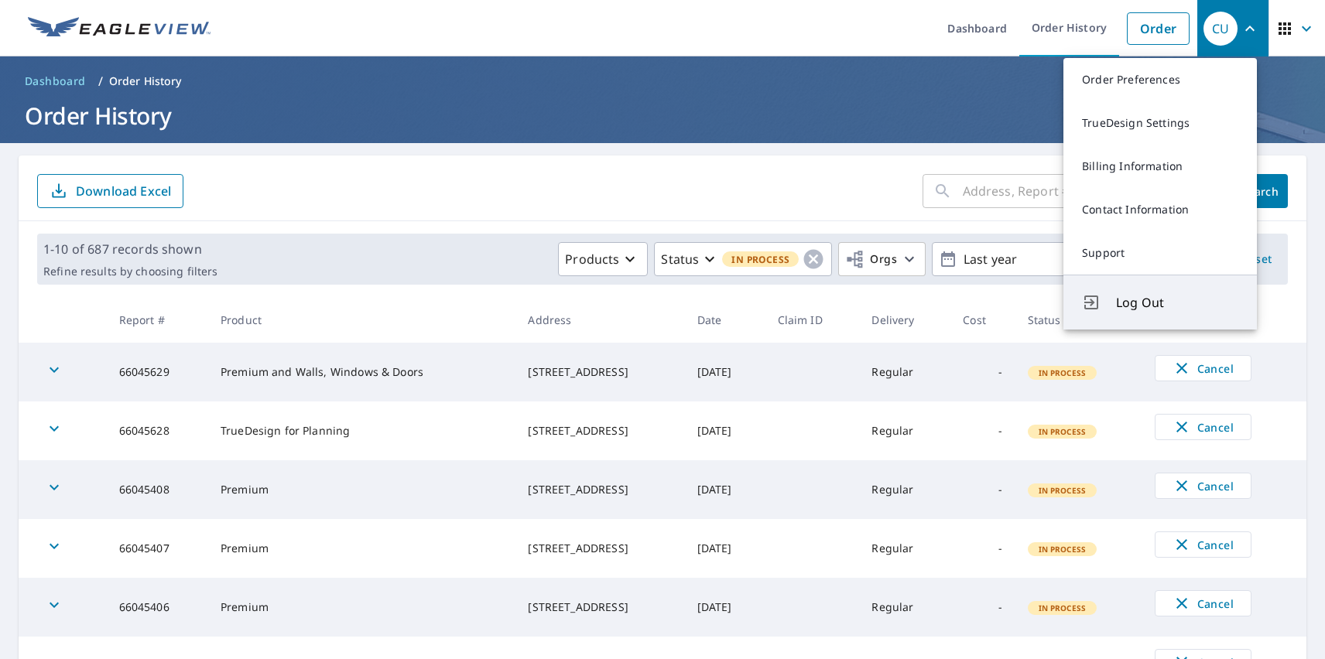
click at [1177, 303] on span "Log Out" at bounding box center [1177, 302] width 122 height 19
